Goal: Transaction & Acquisition: Purchase product/service

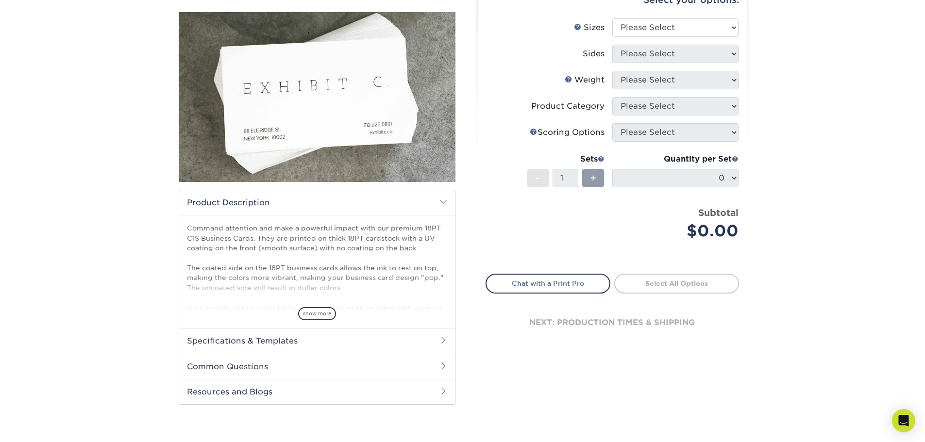
scroll to position [49, 0]
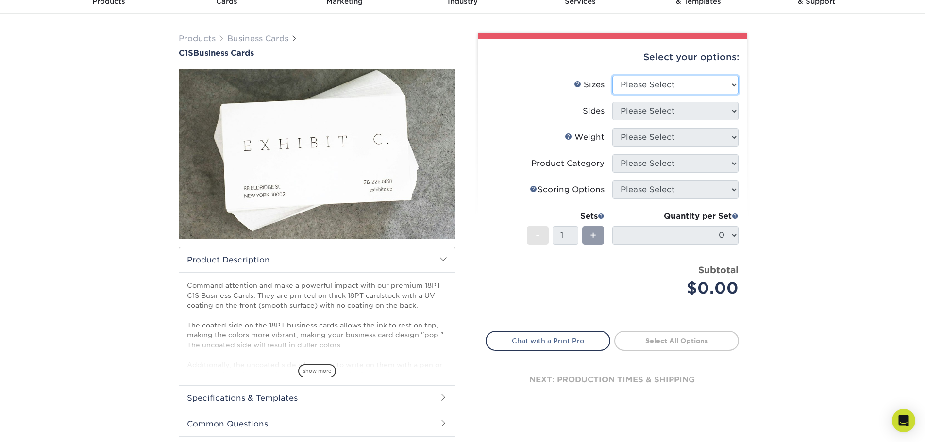
click at [682, 79] on select "Please Select 2" x 3.5" - Standard 2.125" x 3.375" - European 2.5" x 2.5" - Squ…" at bounding box center [675, 85] width 126 height 18
select select "2.00x3.50"
click at [612, 76] on select "Please Select 2" x 3.5" - Standard 2.125" x 3.375" - European 2.5" x 2.5" - Squ…" at bounding box center [675, 85] width 126 height 18
click at [681, 110] on select "Please Select Print Both Sides Print Front Only" at bounding box center [675, 111] width 126 height 18
select select "13abbda7-1d64-4f25-8bb2-c179b224825d"
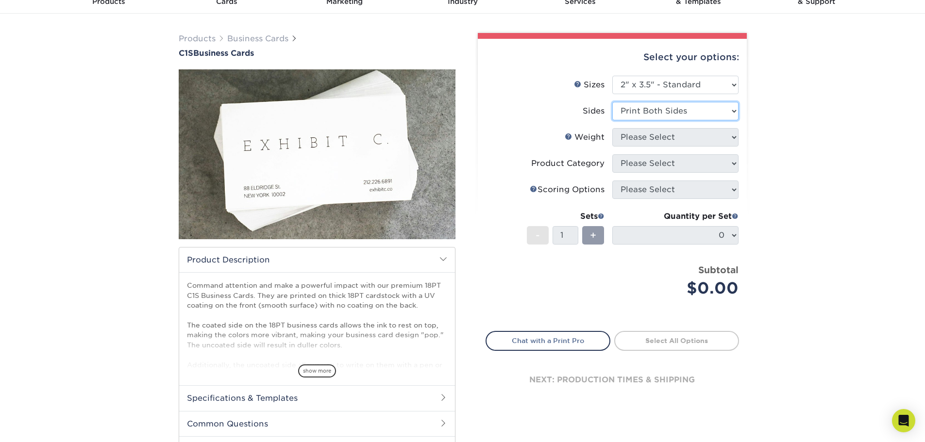
click at [612, 102] on select "Please Select Print Both Sides Print Front Only" at bounding box center [675, 111] width 126 height 18
click at [679, 136] on select "Please Select 18PT C1S" at bounding box center [675, 137] width 126 height 18
select select "18PTC1S"
click at [612, 128] on select "Please Select 18PT C1S" at bounding box center [675, 137] width 126 height 18
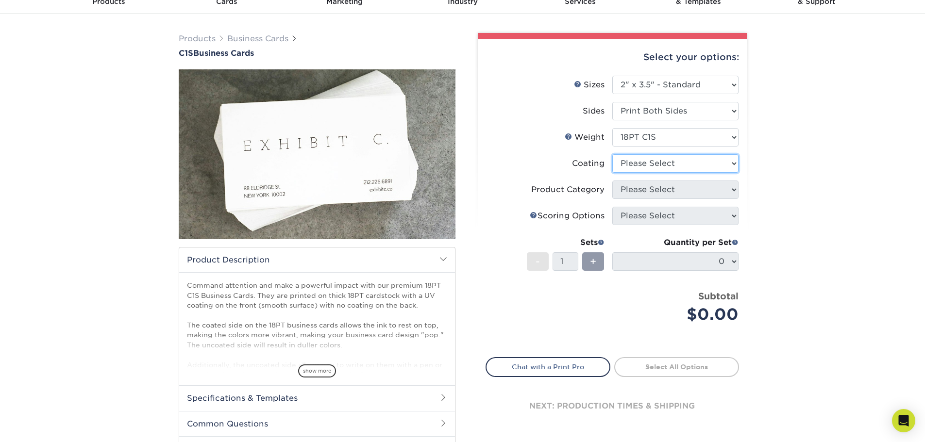
click at [680, 162] on select at bounding box center [675, 163] width 126 height 18
click at [612, 154] on select at bounding box center [675, 163] width 126 height 18
click at [678, 162] on select at bounding box center [675, 163] width 126 height 18
select select "1e8116af-acfc-44b1-83dc-8181aa338834"
click at [612, 154] on select at bounding box center [675, 163] width 126 height 18
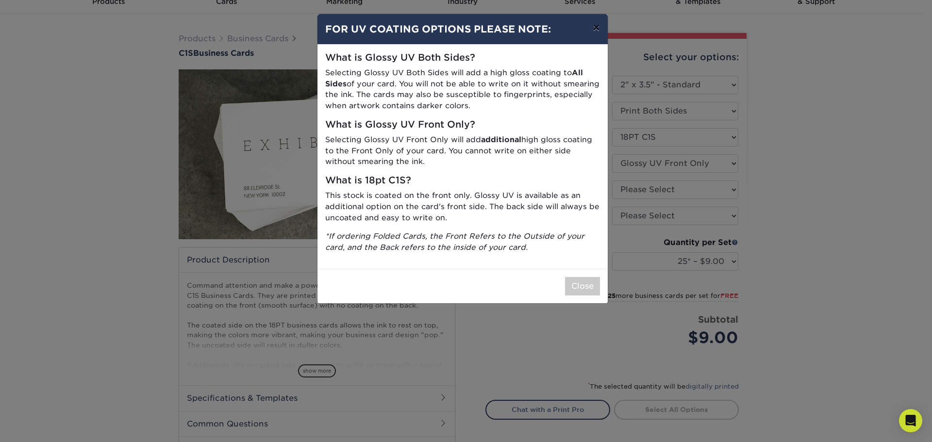
click at [595, 26] on button "×" at bounding box center [596, 27] width 22 height 27
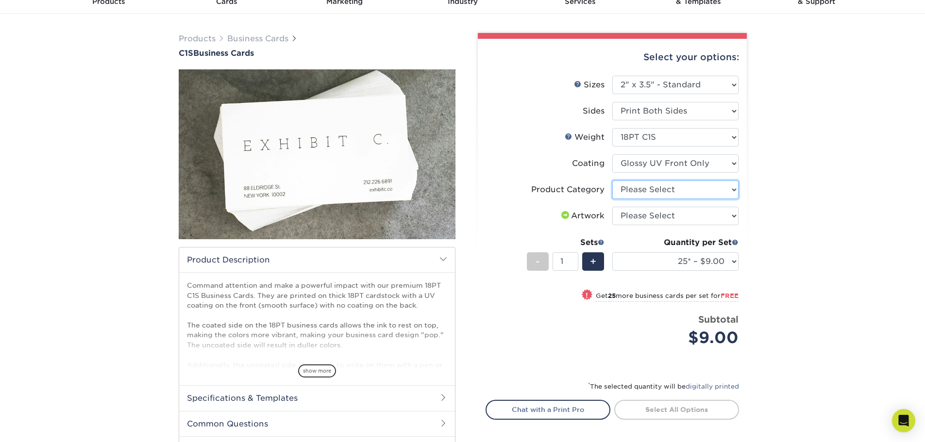
click at [670, 192] on select "Please Select Business Cards" at bounding box center [675, 190] width 126 height 18
select select "3b5148f1-0588-4f88-a218-97bcfdce65c1"
click at [612, 181] on select "Please Select Business Cards" at bounding box center [675, 190] width 126 height 18
click at [673, 216] on select "Please Select I will upload files I need a design - $100" at bounding box center [675, 216] width 126 height 18
select select "upload"
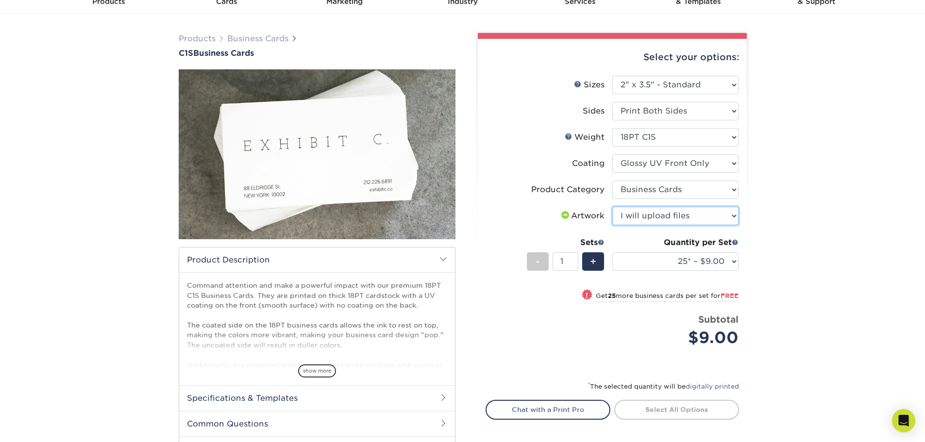
click at [612, 207] on select "Please Select I will upload files I need a design - $100" at bounding box center [675, 216] width 126 height 18
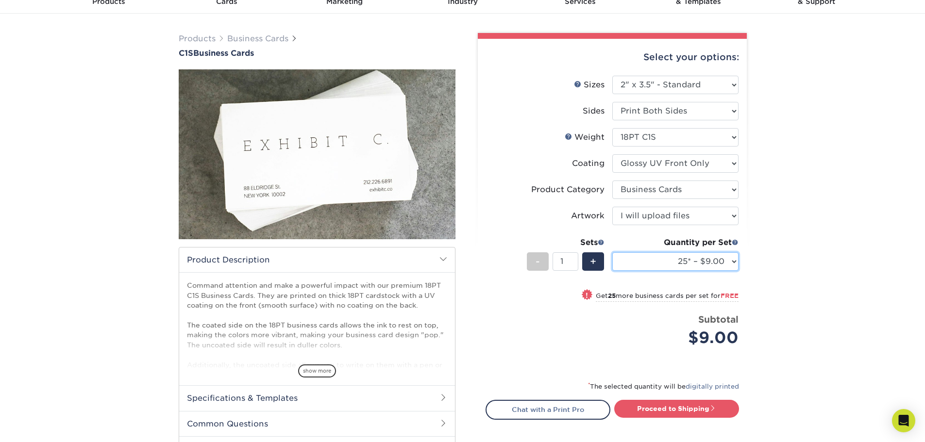
click at [722, 262] on select "25* – $9.00 50* – $9.00 75* – $9.00 100* – $9.00 250* – $20.00 500 – $39.00 100…" at bounding box center [675, 262] width 126 height 18
select select "1000 – $50.00"
click at [612, 253] on select "25* – $9.00 50* – $9.00 75* – $9.00 100* – $9.00 250* – $20.00 500 – $39.00 100…" at bounding box center [675, 262] width 126 height 18
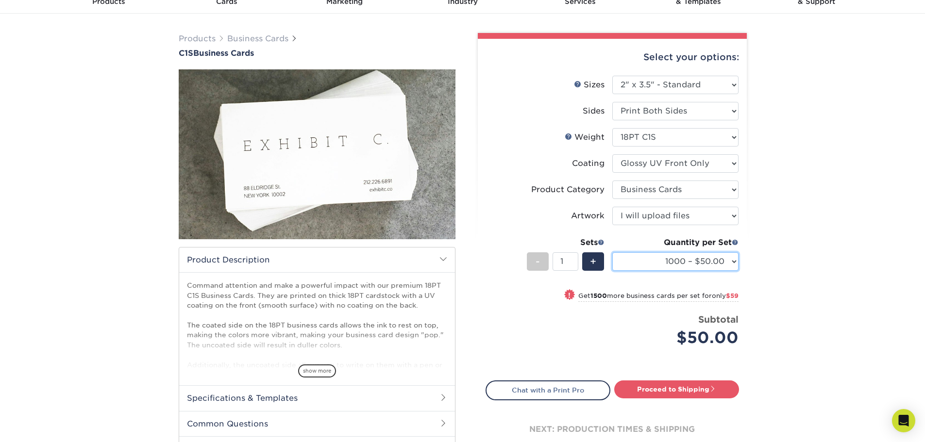
scroll to position [0, 0]
